Goal: Task Accomplishment & Management: Manage account settings

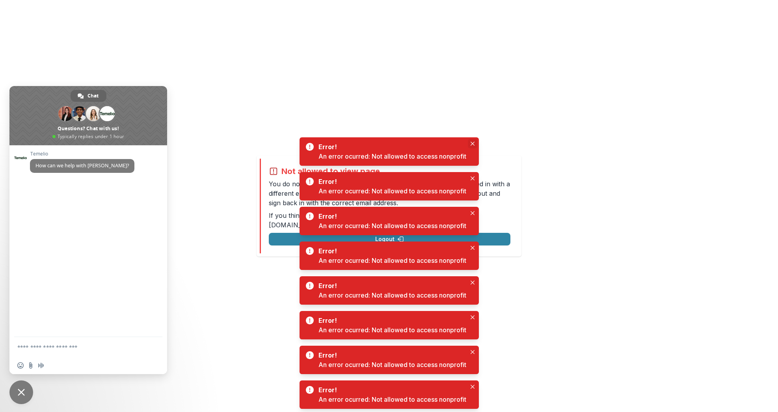
click at [475, 144] on icon "Close" at bounding box center [473, 144] width 4 height 4
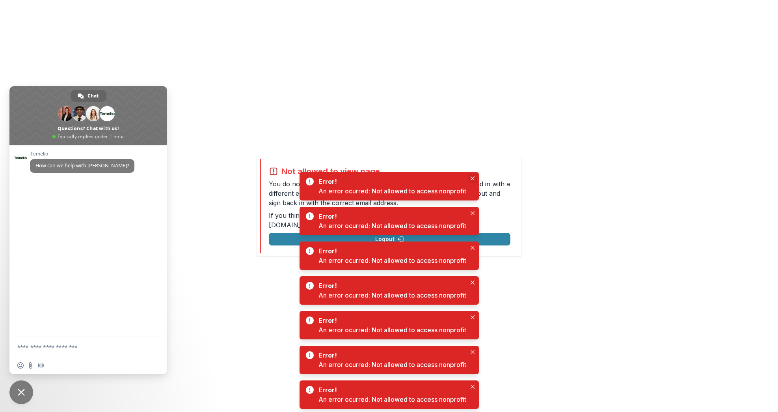
click at [474, 178] on icon "Close" at bounding box center [473, 178] width 4 height 4
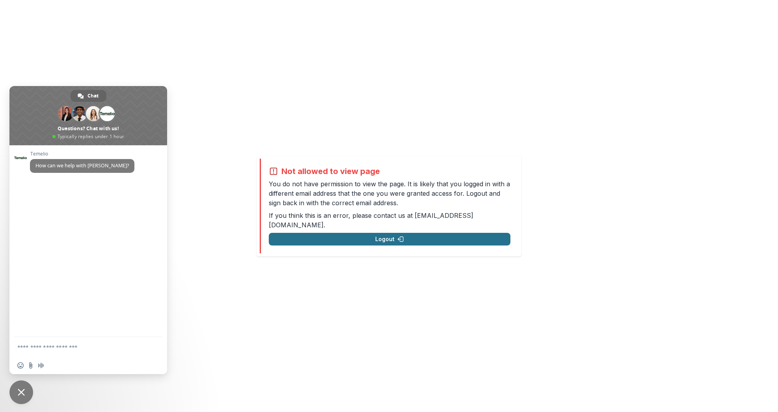
click at [440, 235] on button "Logout" at bounding box center [390, 239] width 242 height 13
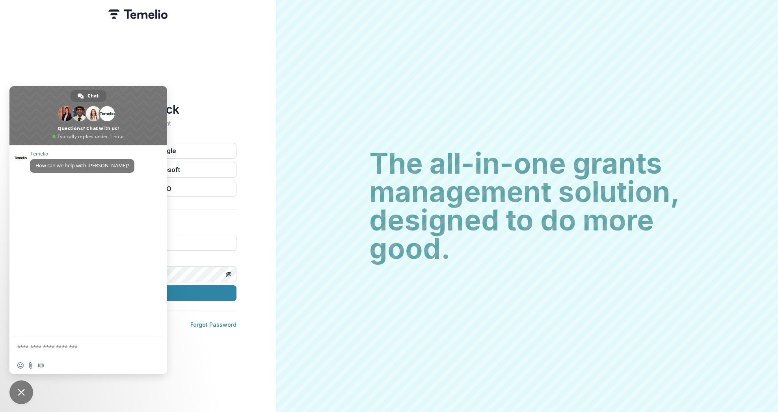
click at [213, 84] on div "Welcome back Sign into your account Continue with Google Continue with Microsof…" at bounding box center [138, 206] width 276 height 412
click at [21, 384] on span "Close chat" at bounding box center [21, 392] width 24 height 24
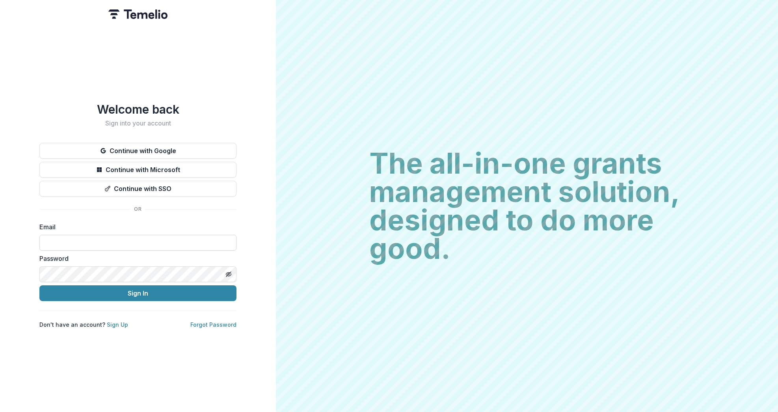
click at [106, 243] on input at bounding box center [137, 243] width 197 height 16
type input "**********"
click at [39, 285] on button "Sign In" at bounding box center [137, 293] width 197 height 16
